Goal: Transaction & Acquisition: Purchase product/service

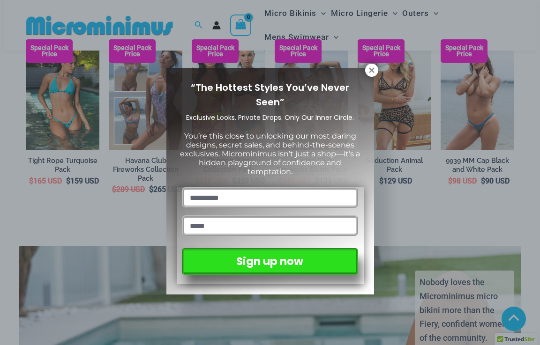
scroll to position [1309, 0]
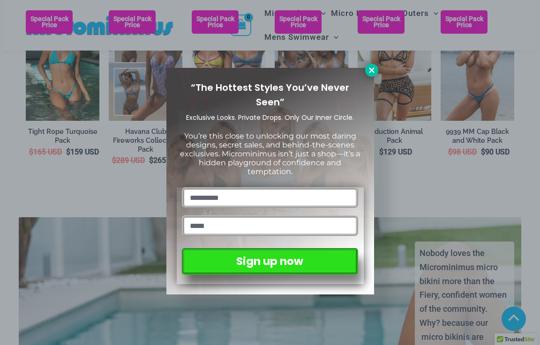
click at [371, 70] on icon at bounding box center [371, 69] width 5 height 5
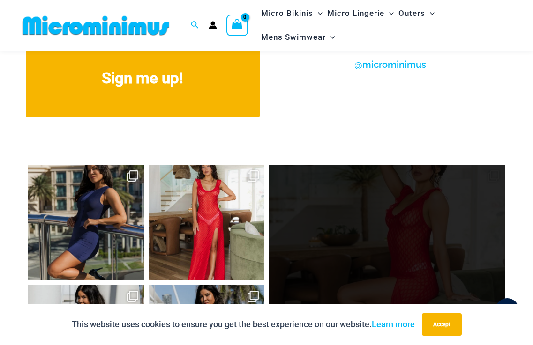
scroll to position [3289, 0]
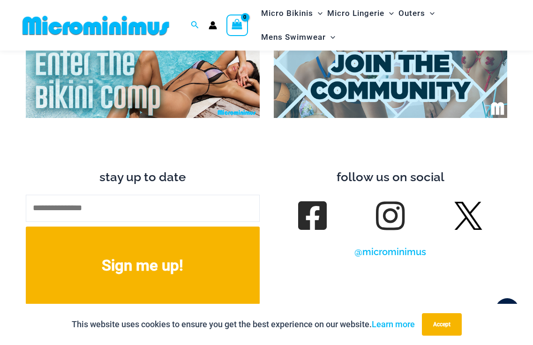
click at [148, 74] on img at bounding box center [143, 79] width 234 height 78
click at [147, 70] on img at bounding box center [143, 79] width 234 height 78
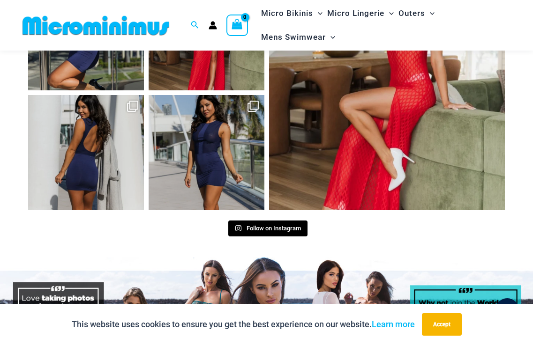
scroll to position [3805, 0]
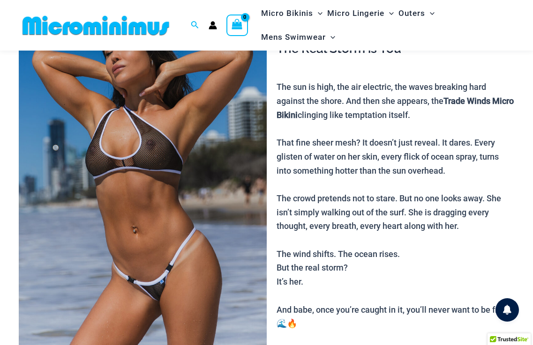
scroll to position [85, 0]
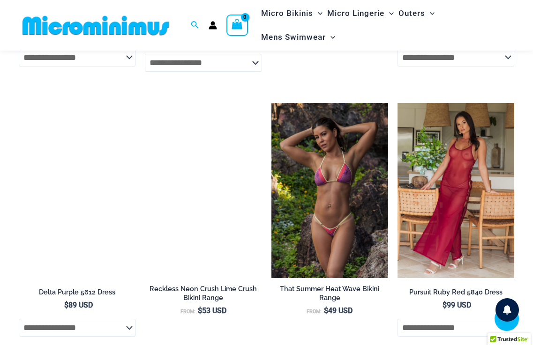
scroll to position [2732, 0]
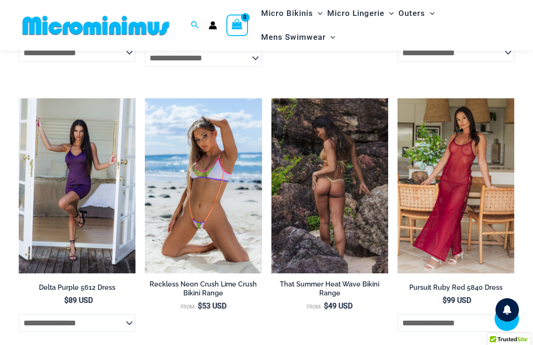
click at [344, 173] on img at bounding box center [329, 185] width 117 height 175
